Goal: Task Accomplishment & Management: Manage account settings

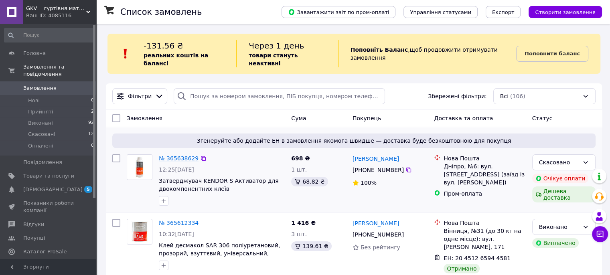
click at [176, 155] on link "№ 365638629" at bounding box center [179, 158] width 40 height 6
click at [37, 200] on span "Показники роботи компанії" at bounding box center [48, 207] width 51 height 14
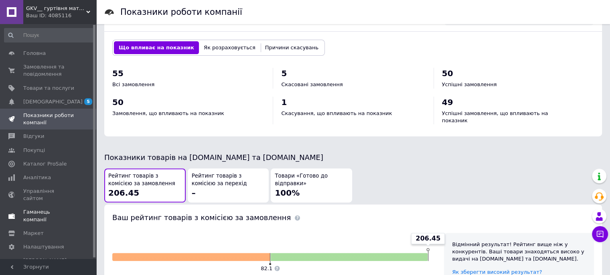
scroll to position [1, 0]
click at [42, 256] on span "[PERSON_NAME] та рахунки Prom мікс 1 000" at bounding box center [48, 267] width 51 height 22
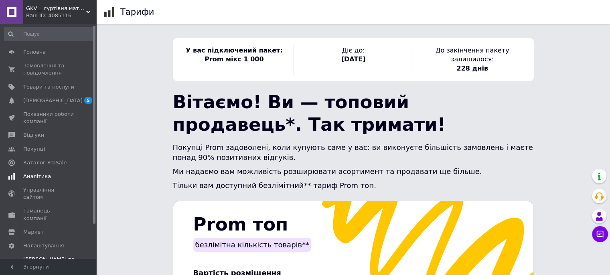
click at [32, 180] on span "Аналітика" at bounding box center [37, 176] width 28 height 7
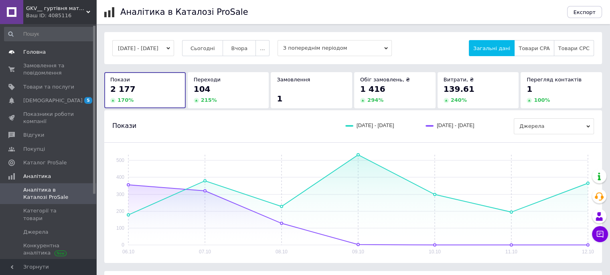
click at [33, 47] on link "Головна" at bounding box center [49, 52] width 99 height 14
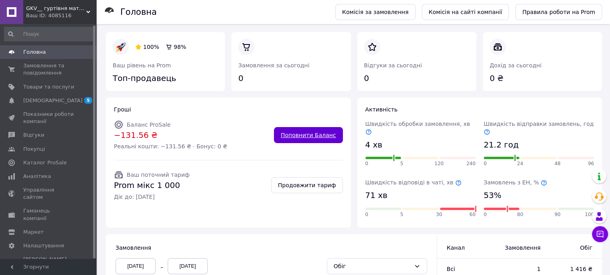
click at [301, 134] on link "Поповнити Баланс" at bounding box center [308, 135] width 69 height 16
